Goal: Use online tool/utility: Utilize a website feature to perform a specific function

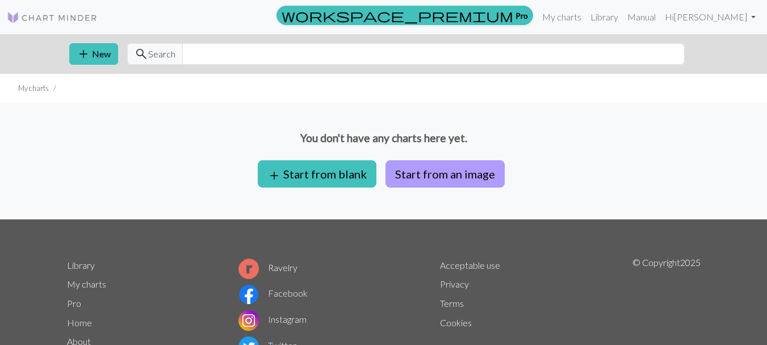
click at [412, 172] on button "Start from an image" at bounding box center [445, 173] width 119 height 27
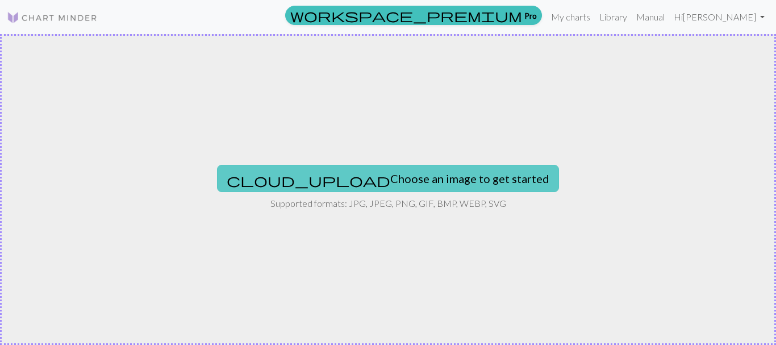
click at [445, 182] on button "cloud_upload Choose an image to get started" at bounding box center [388, 178] width 342 height 27
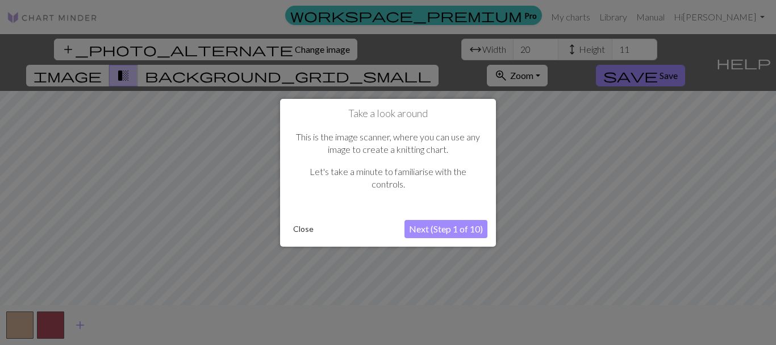
click at [436, 227] on button "Next (Step 1 of 10)" at bounding box center [445, 229] width 83 height 18
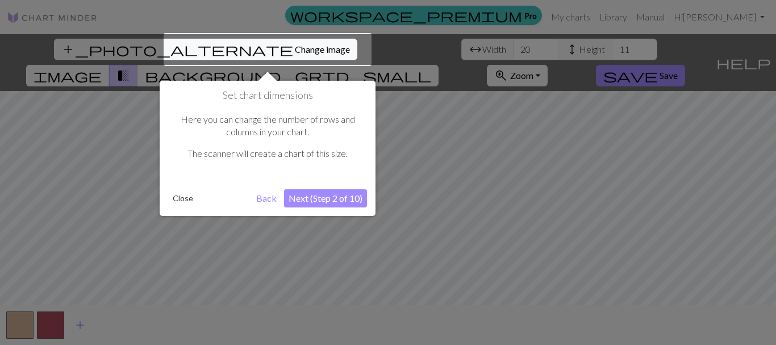
click at [342, 197] on button "Next (Step 2 of 10)" at bounding box center [325, 198] width 83 height 18
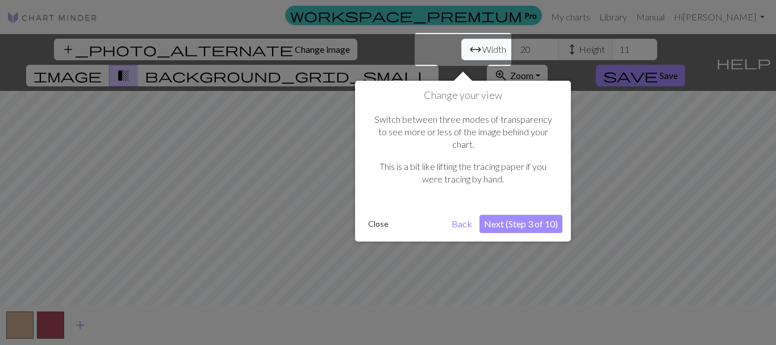
click at [514, 215] on button "Next (Step 3 of 10)" at bounding box center [520, 224] width 83 height 18
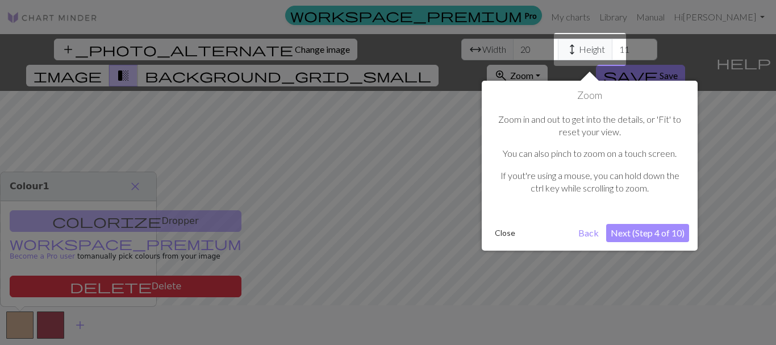
click at [644, 236] on button "Next (Step 4 of 10)" at bounding box center [647, 233] width 83 height 18
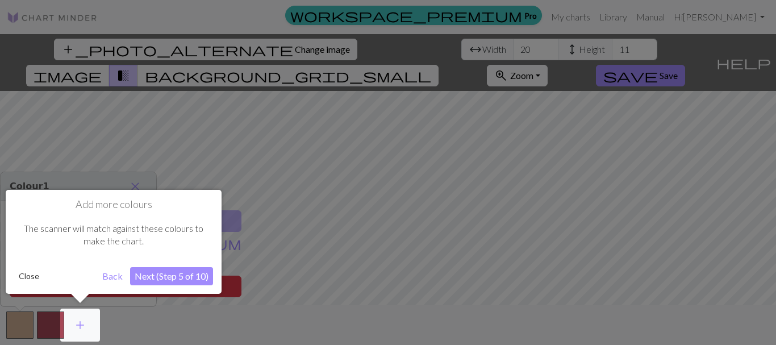
click at [161, 274] on button "Next (Step 5 of 10)" at bounding box center [171, 276] width 83 height 18
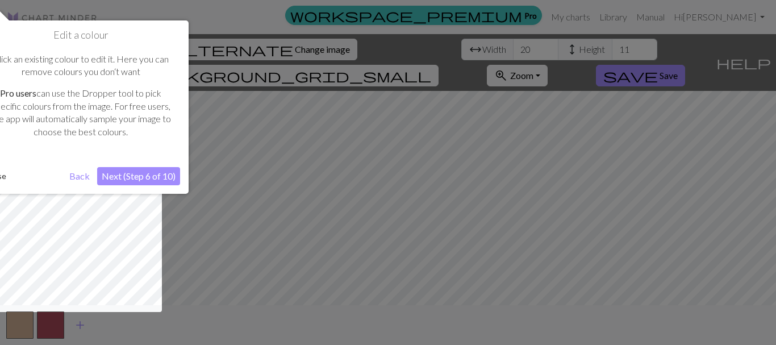
click at [157, 172] on button "Next (Step 6 of 10)" at bounding box center [138, 176] width 83 height 18
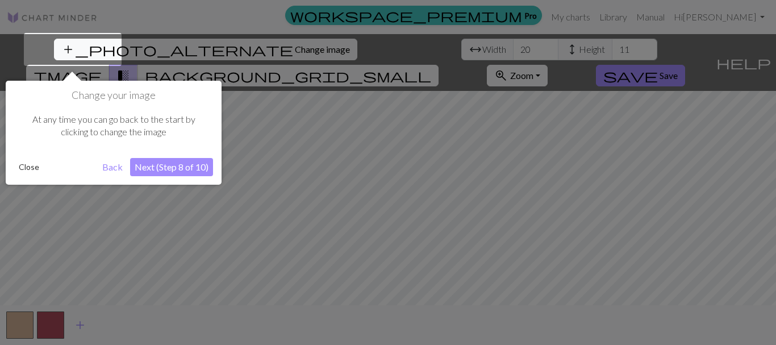
click at [158, 172] on button "Next (Step 8 of 10)" at bounding box center [171, 167] width 83 height 18
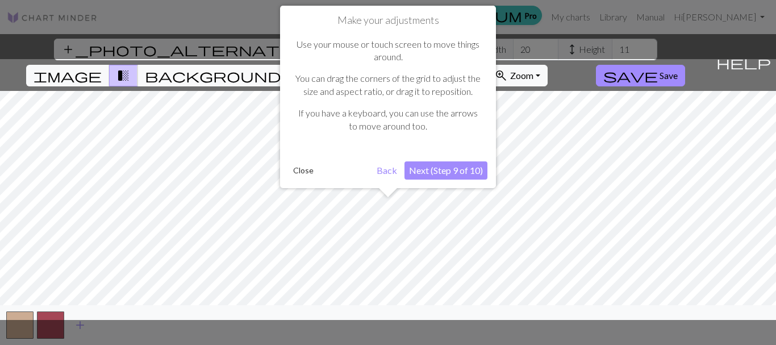
click at [432, 170] on button "Next (Step 9 of 10)" at bounding box center [445, 170] width 83 height 18
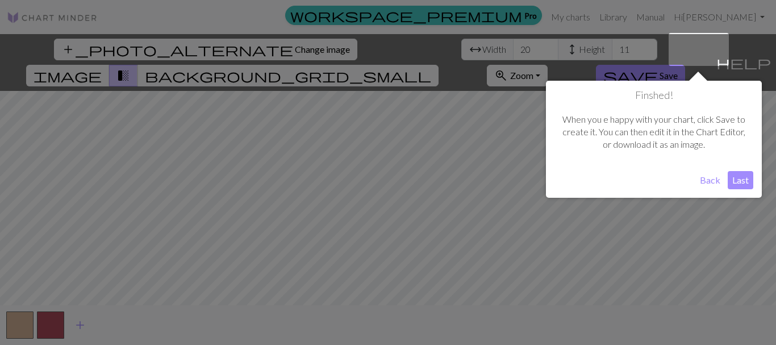
click at [747, 183] on button "Last" at bounding box center [740, 180] width 26 height 18
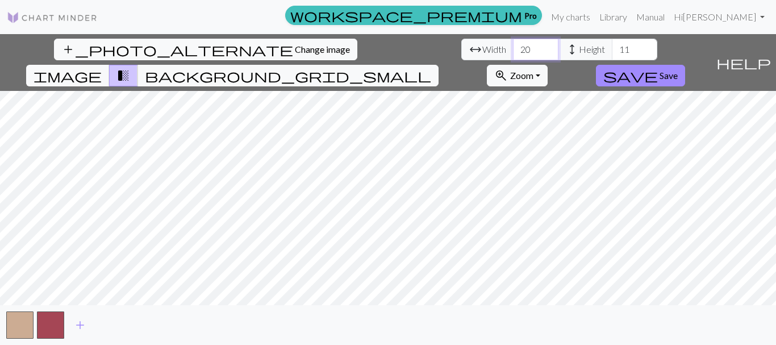
click at [513, 50] on input "20" at bounding box center [535, 50] width 45 height 22
click at [513, 52] on input "19" at bounding box center [535, 50] width 45 height 22
click at [513, 52] on input "18" at bounding box center [535, 50] width 45 height 22
click at [513, 52] on input "17" at bounding box center [535, 50] width 45 height 22
click at [513, 52] on input "16" at bounding box center [535, 50] width 45 height 22
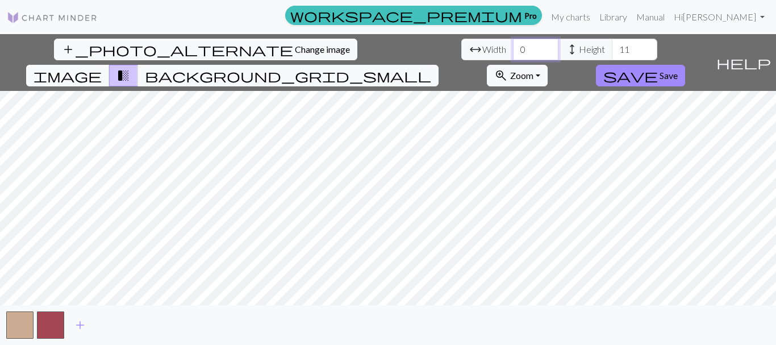
click at [513, 52] on input "0" at bounding box center [535, 50] width 45 height 22
click at [513, 47] on input "1" at bounding box center [535, 50] width 45 height 22
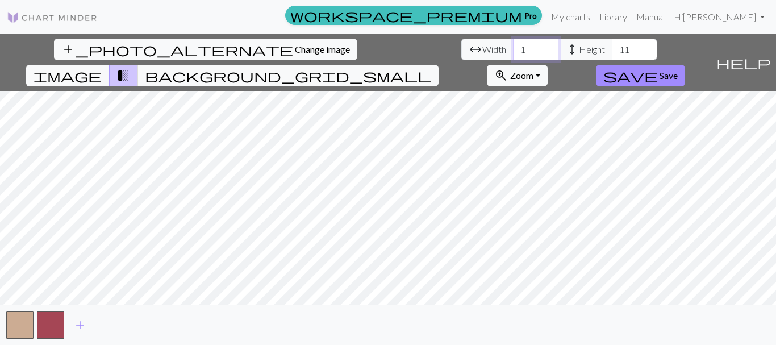
click at [513, 47] on input "1" at bounding box center [535, 50] width 45 height 22
click at [513, 47] on input "2" at bounding box center [535, 50] width 45 height 22
click at [513, 47] on input "3" at bounding box center [535, 50] width 45 height 22
click at [513, 47] on input "4" at bounding box center [535, 50] width 45 height 22
click at [513, 47] on input "5" at bounding box center [535, 50] width 45 height 22
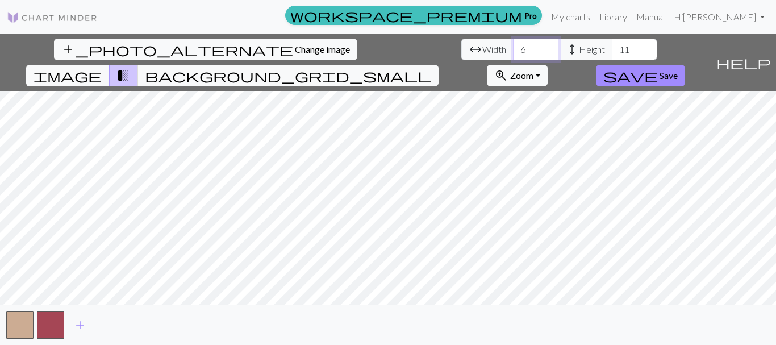
click at [513, 47] on input "6" at bounding box center [535, 50] width 45 height 22
click at [513, 47] on input "7" at bounding box center [535, 50] width 45 height 22
click at [513, 47] on input "8" at bounding box center [535, 50] width 45 height 22
click at [513, 47] on input "9" at bounding box center [535, 50] width 45 height 22
click at [513, 47] on input "10" at bounding box center [535, 50] width 45 height 22
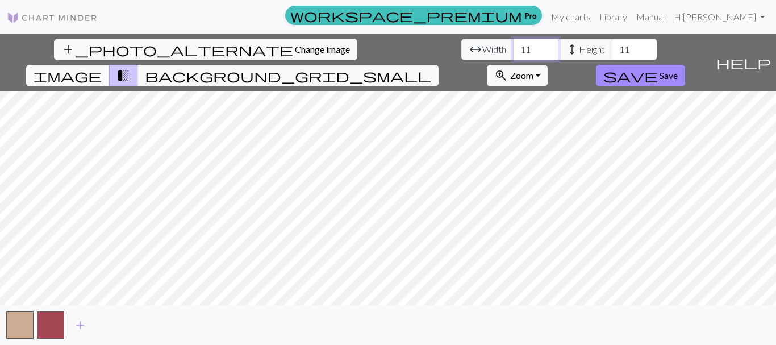
type input "11"
click at [513, 47] on input "11" at bounding box center [535, 50] width 45 height 22
